Goal: Task Accomplishment & Management: Complete application form

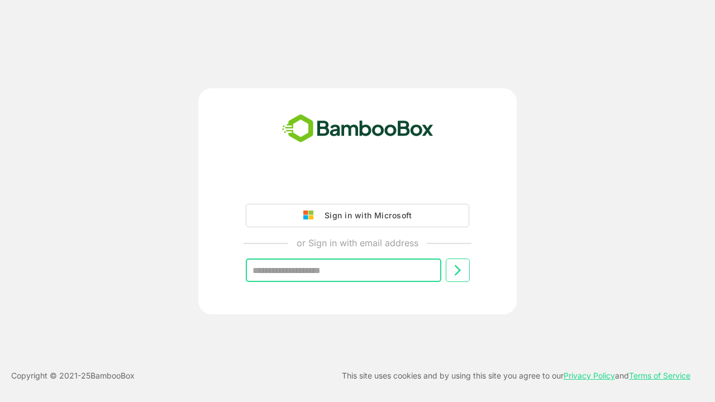
type input "**********"
click at [457, 270] on icon at bounding box center [457, 270] width 13 height 13
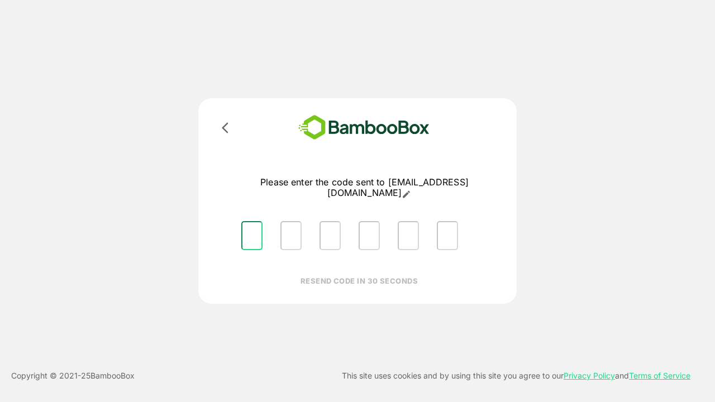
type input "*"
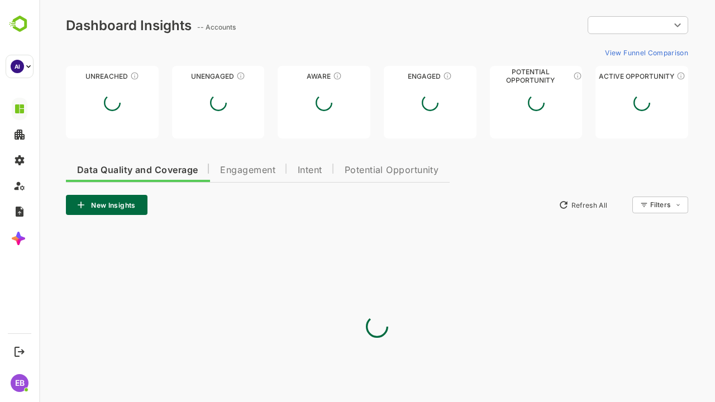
type input "**********"
